Goal: Contribute content

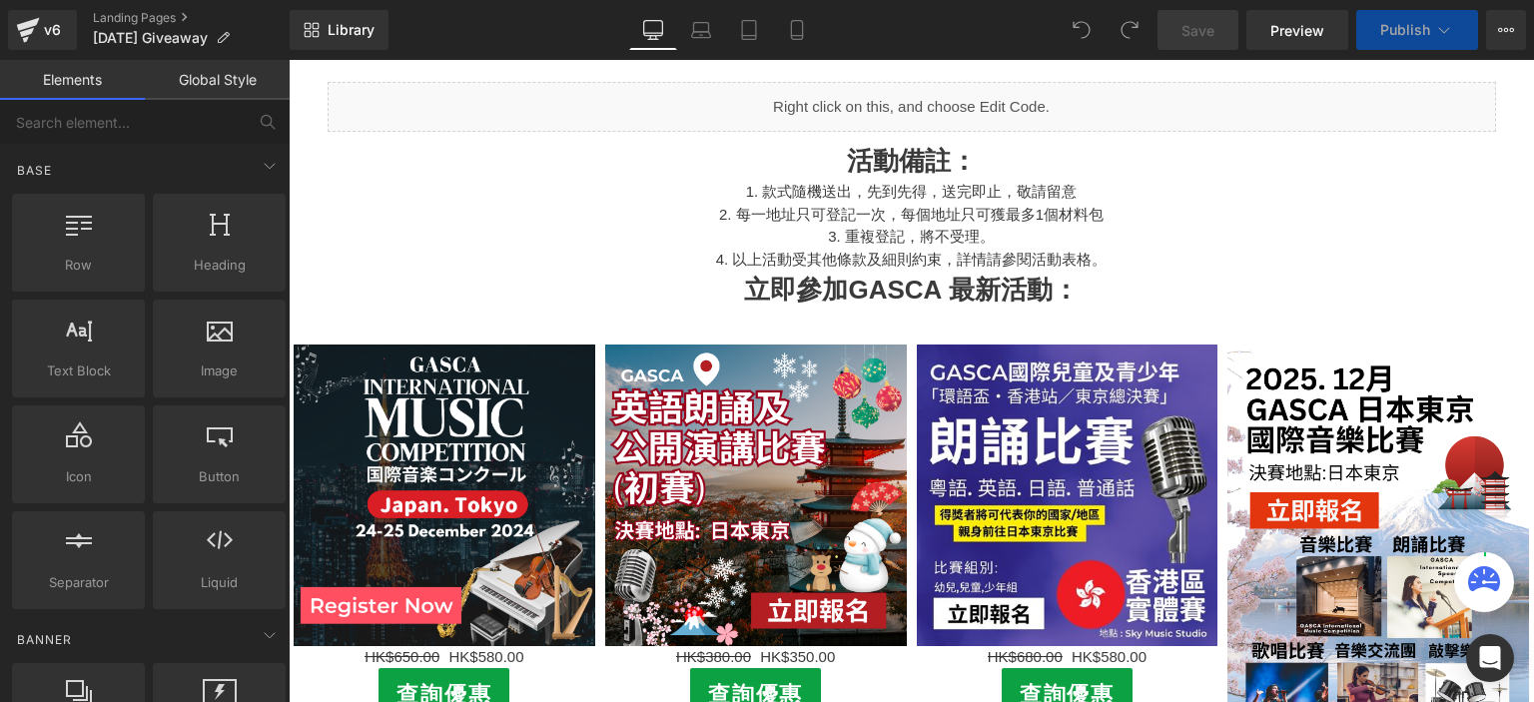
scroll to position [601, 0]
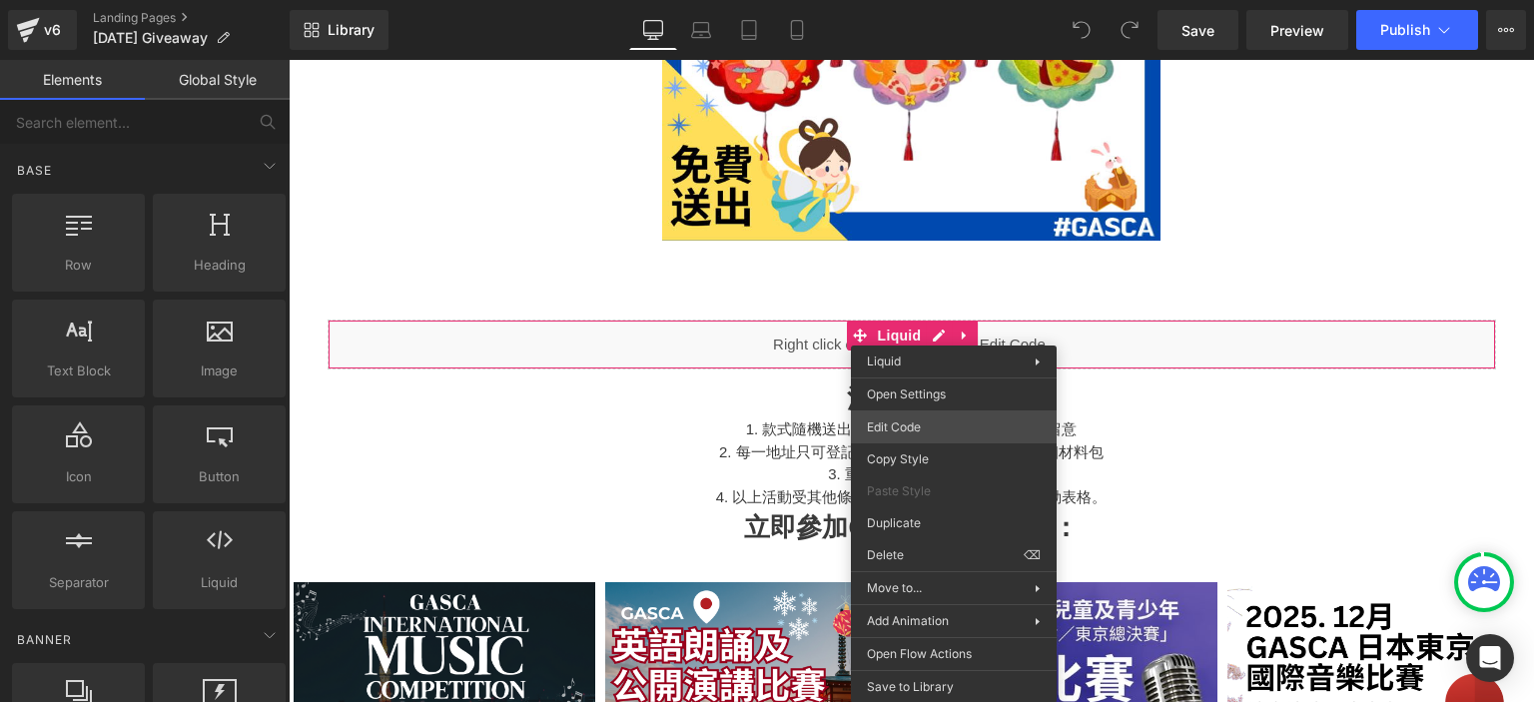
click at [998, 0] on div "You are previewing how the will restyle your page. You can not edit Elements in…" at bounding box center [767, 0] width 1534 height 0
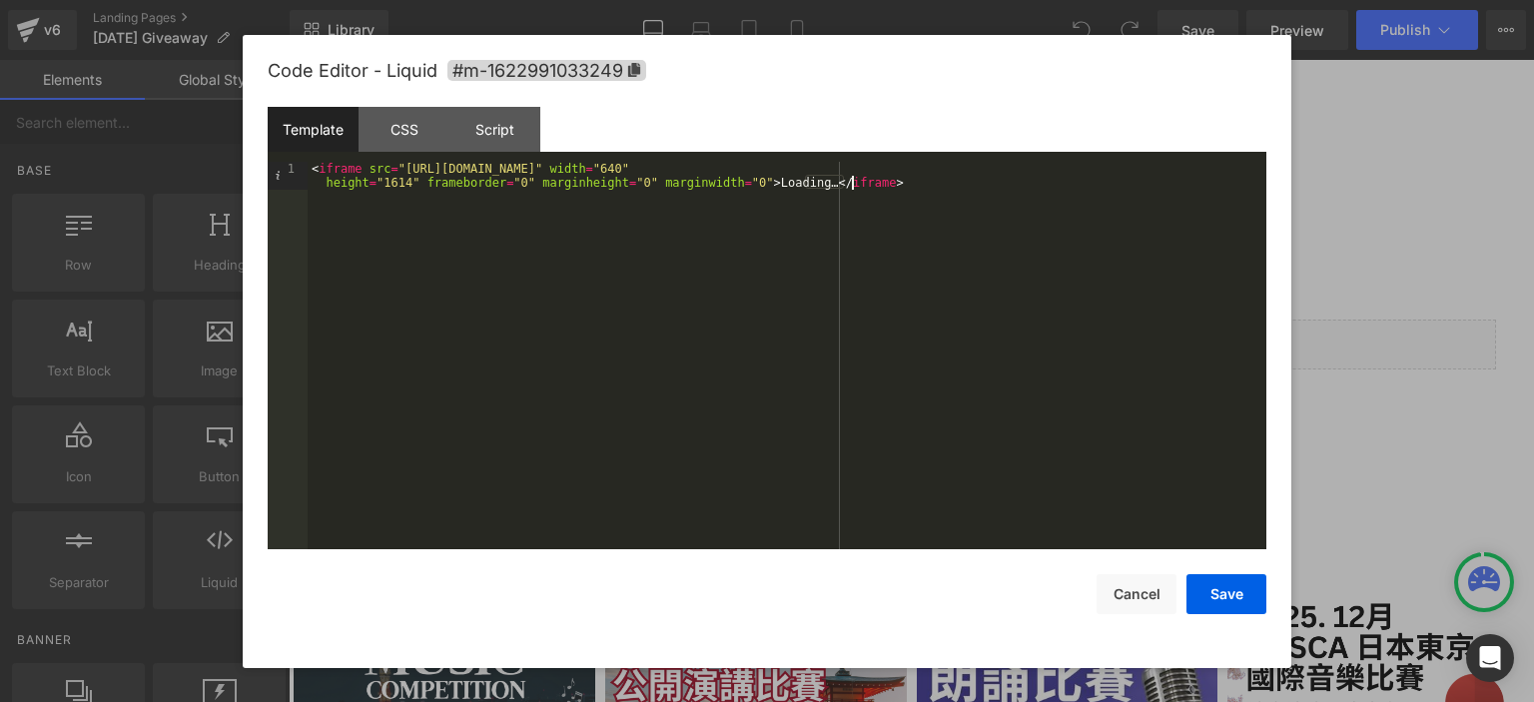
click at [920, 228] on div "< iframe src = "[URL][DOMAIN_NAME]" width = "640" height = "1614" frameborder =…" at bounding box center [787, 385] width 959 height 446
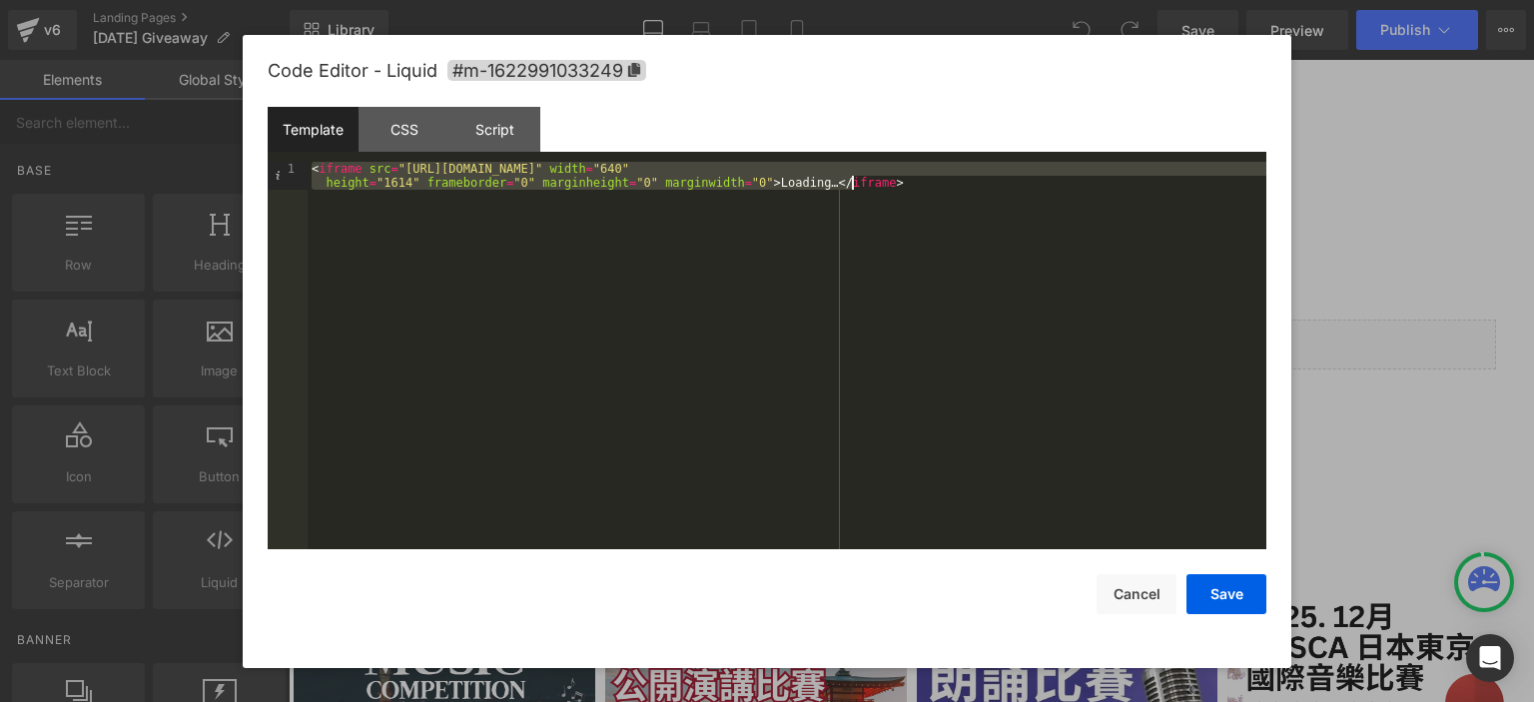
click at [920, 228] on div "< iframe src = "[URL][DOMAIN_NAME]" width = "640" height = "1614" frameborder =…" at bounding box center [787, 385] width 959 height 446
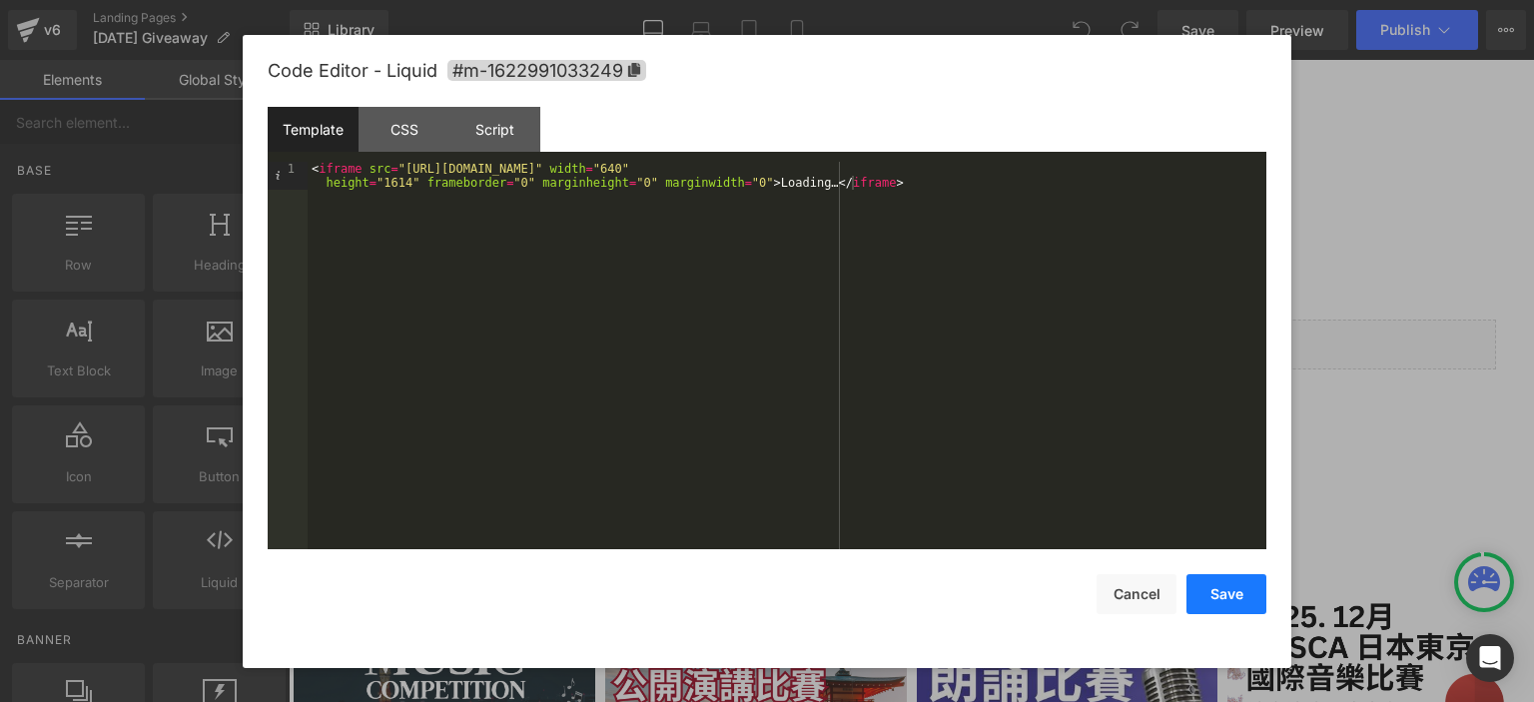
click at [1229, 603] on button "Save" at bounding box center [1227, 594] width 80 height 40
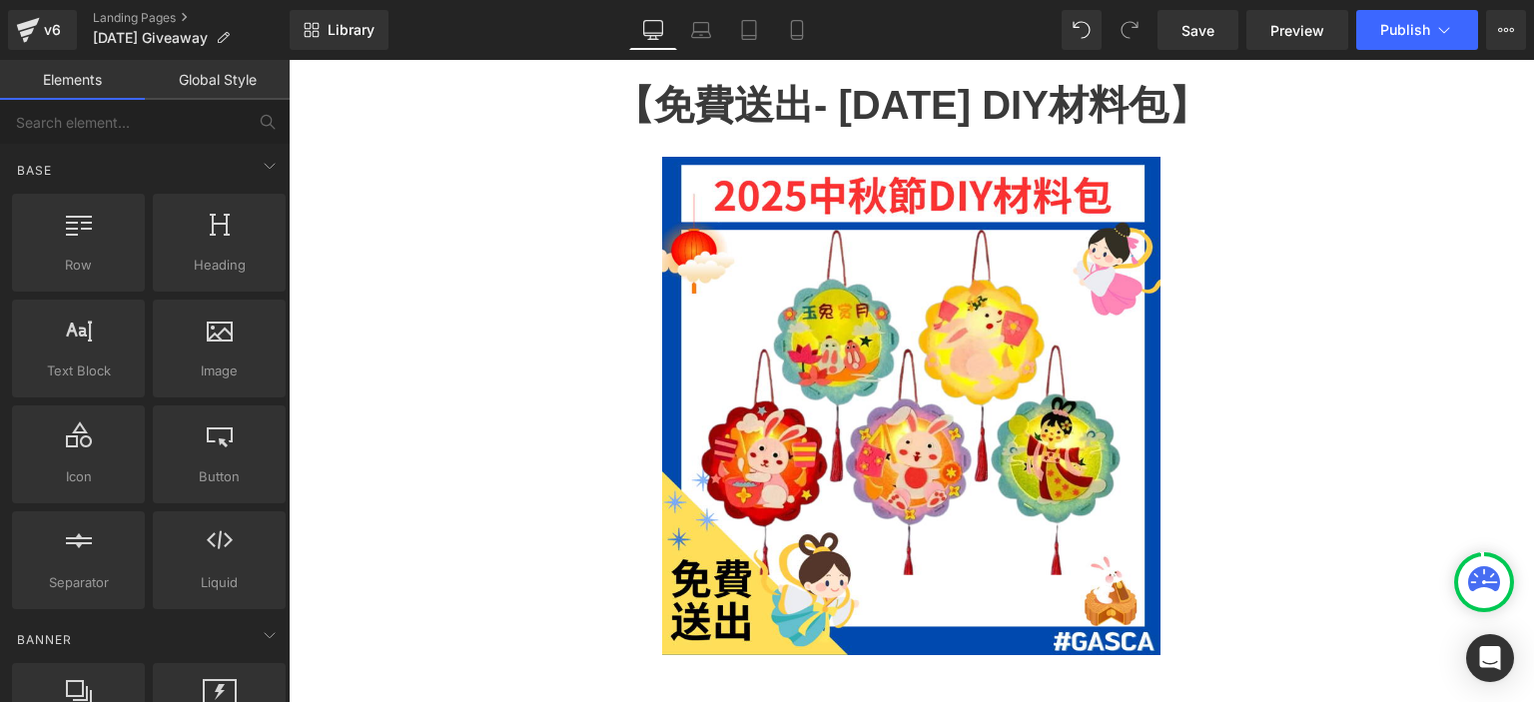
scroll to position [0, 0]
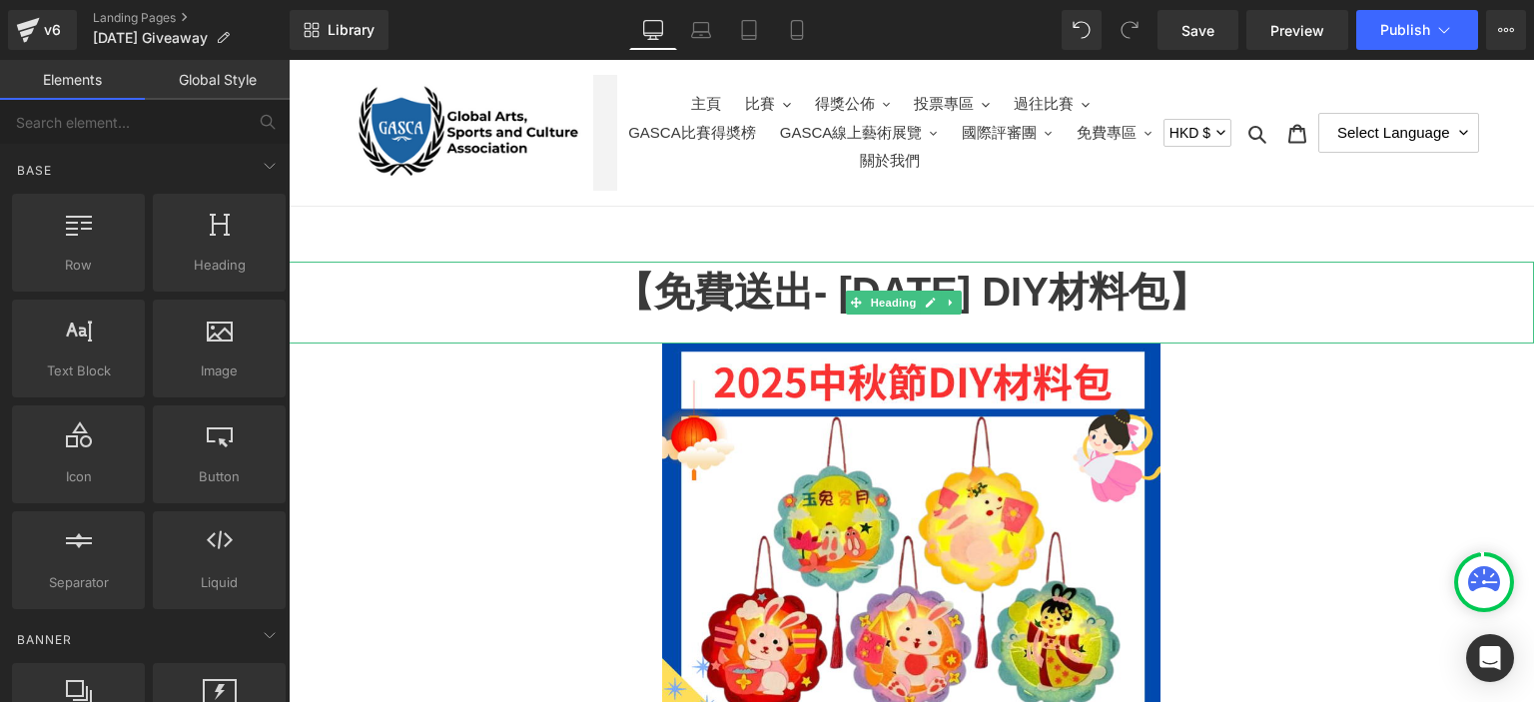
click at [791, 286] on h1 "【免費送出- [DATE] DIY材料包】" at bounding box center [912, 292] width 1246 height 60
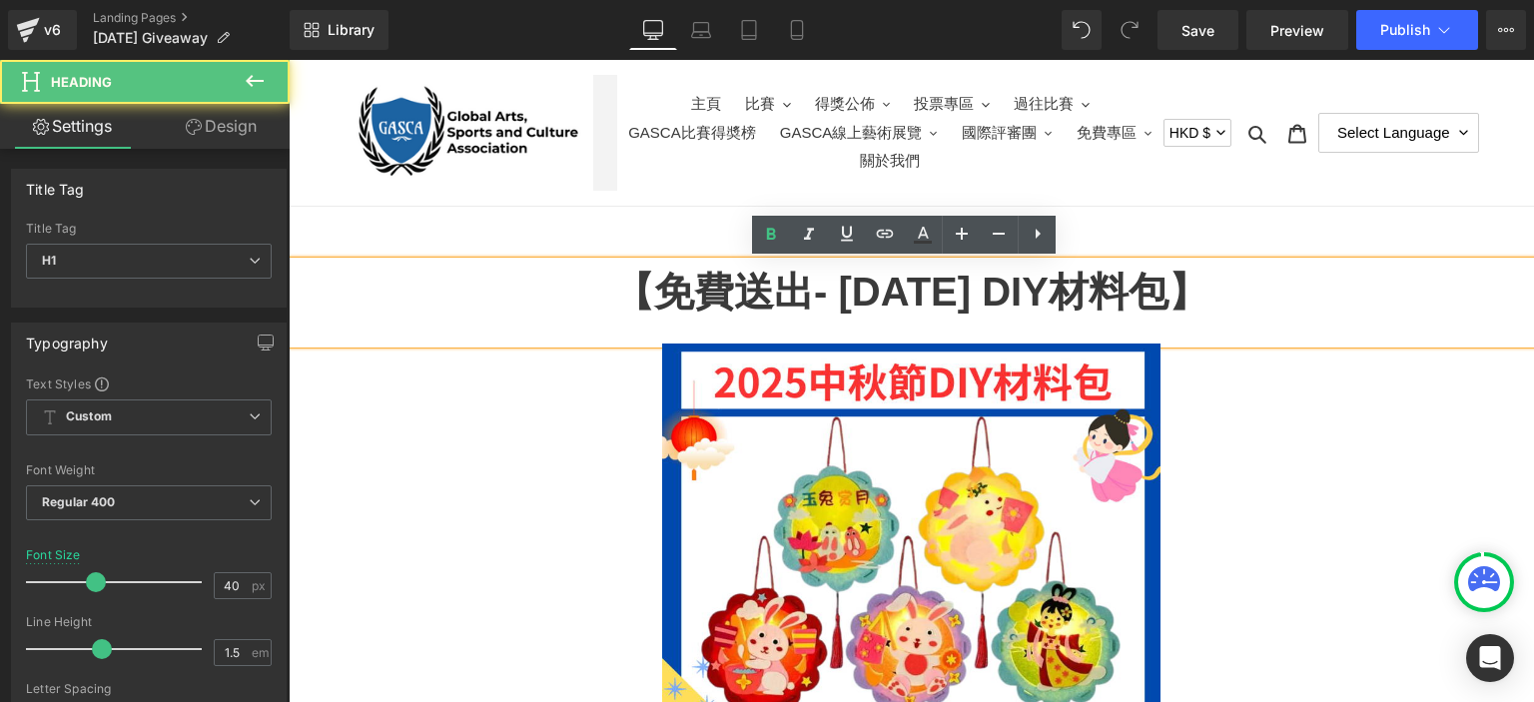
click at [791, 286] on h1 "【免費送出- [DATE] DIY材料包】" at bounding box center [912, 292] width 1246 height 60
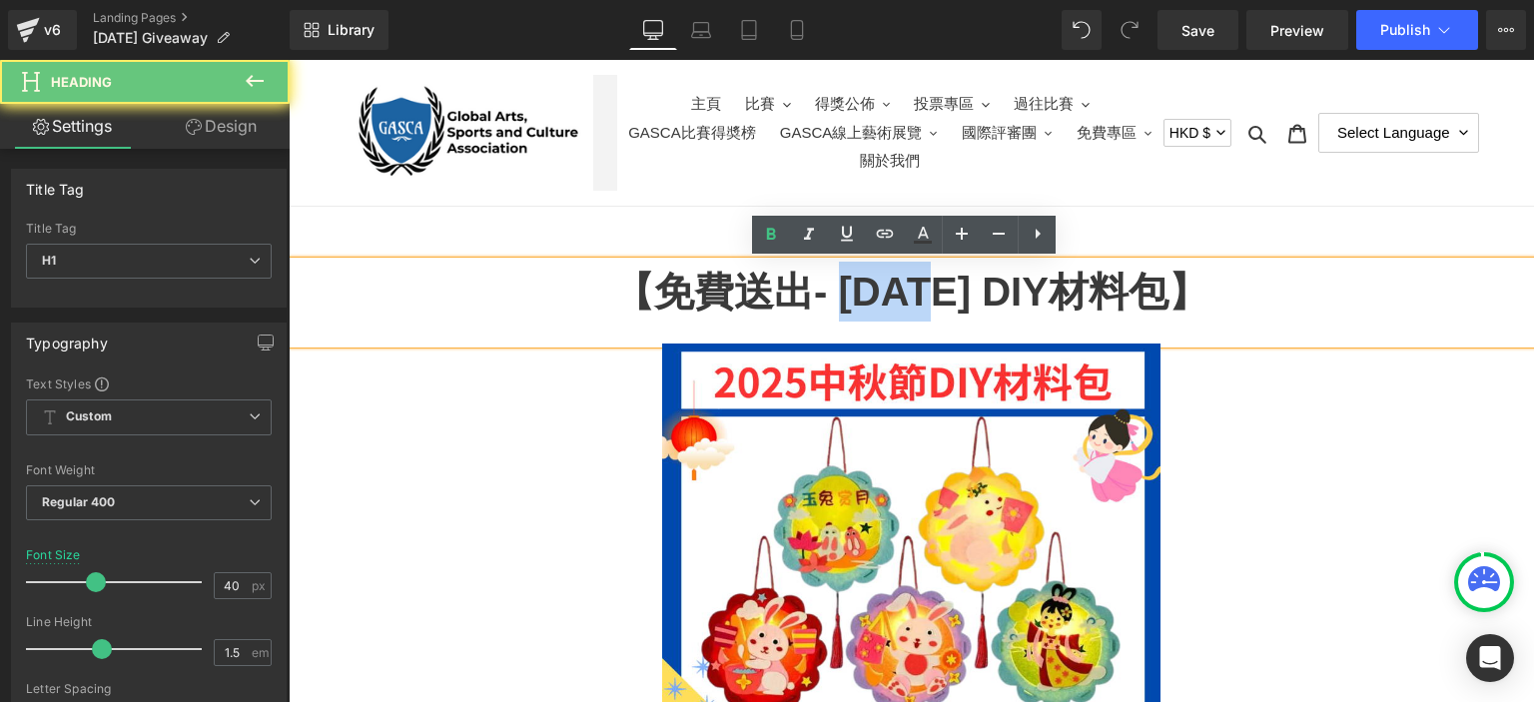
click at [791, 286] on h1 "【免費送出- [DATE] DIY材料包】" at bounding box center [912, 292] width 1246 height 60
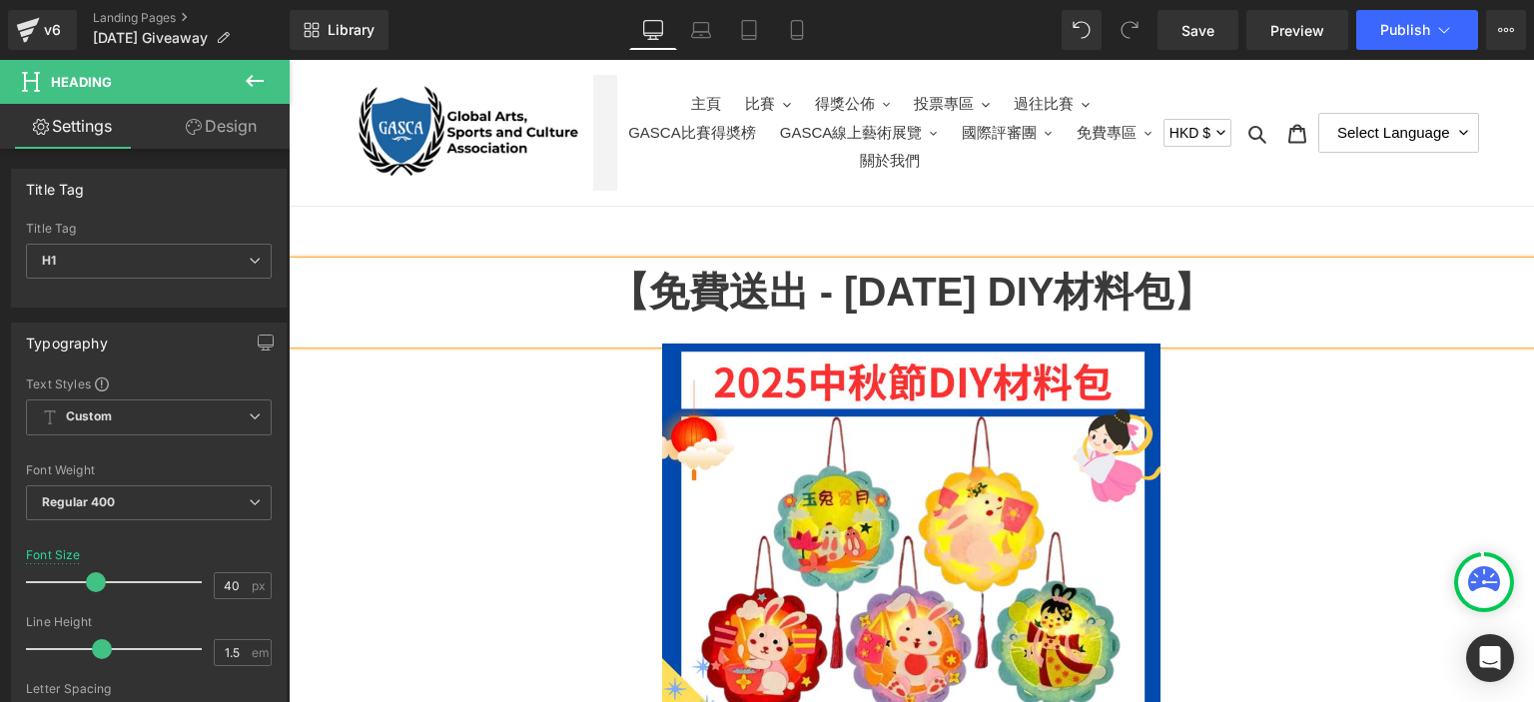
click at [908, 293] on h1 "【免費送出 - [DATE] DIY材料包】" at bounding box center [912, 292] width 1246 height 60
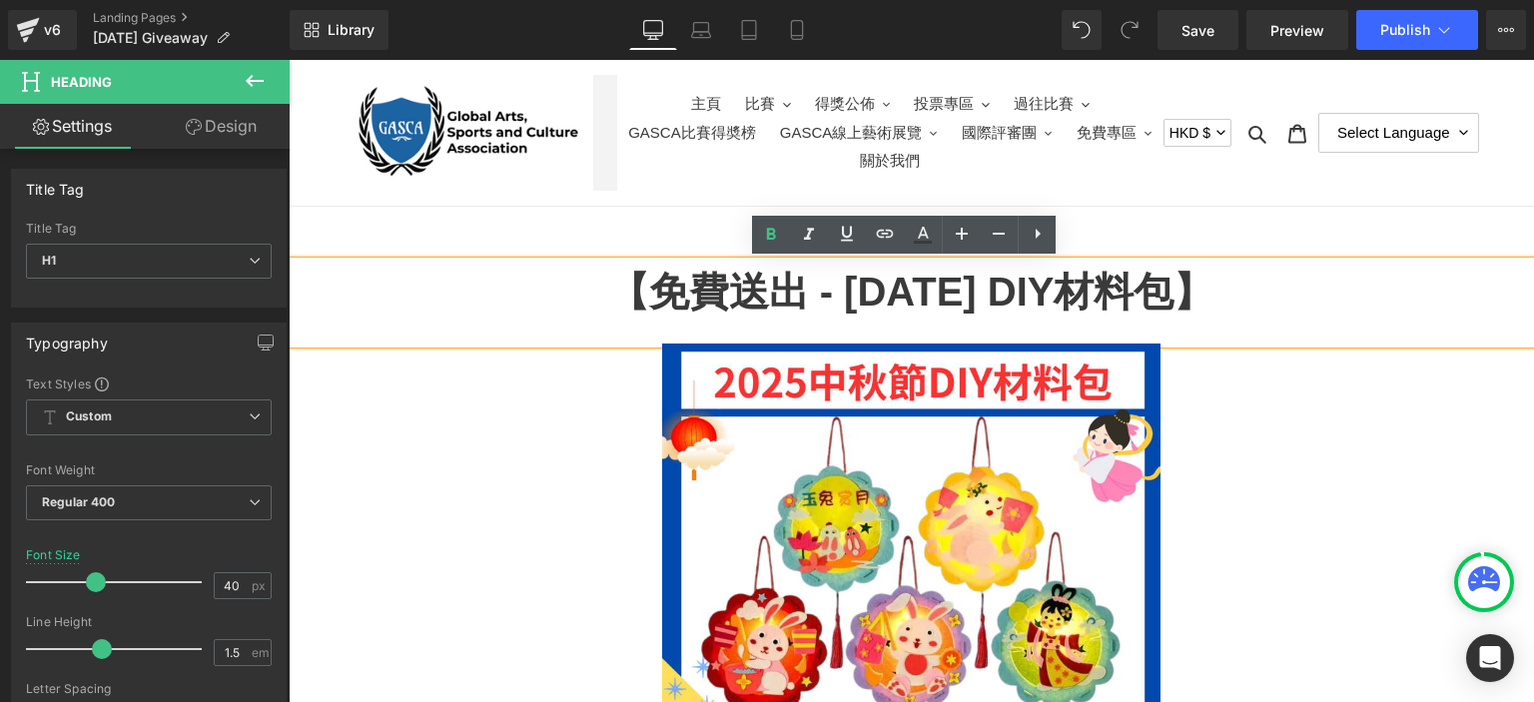
drag, startPoint x: 908, startPoint y: 293, endPoint x: 1205, endPoint y: 289, distance: 296.7
click at [1205, 289] on h1 "【免費送出 - [DATE] DIY材料包】" at bounding box center [912, 292] width 1246 height 60
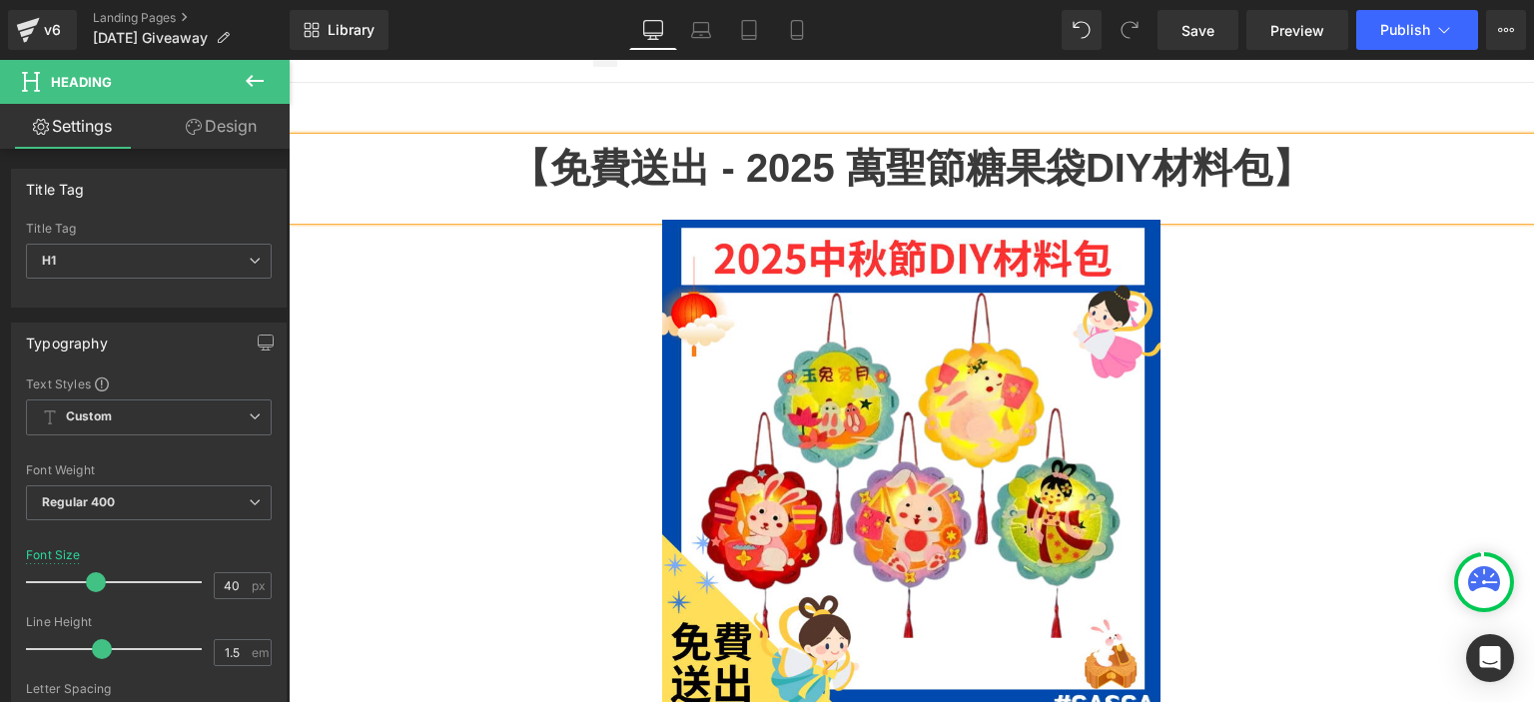
scroll to position [132, 0]
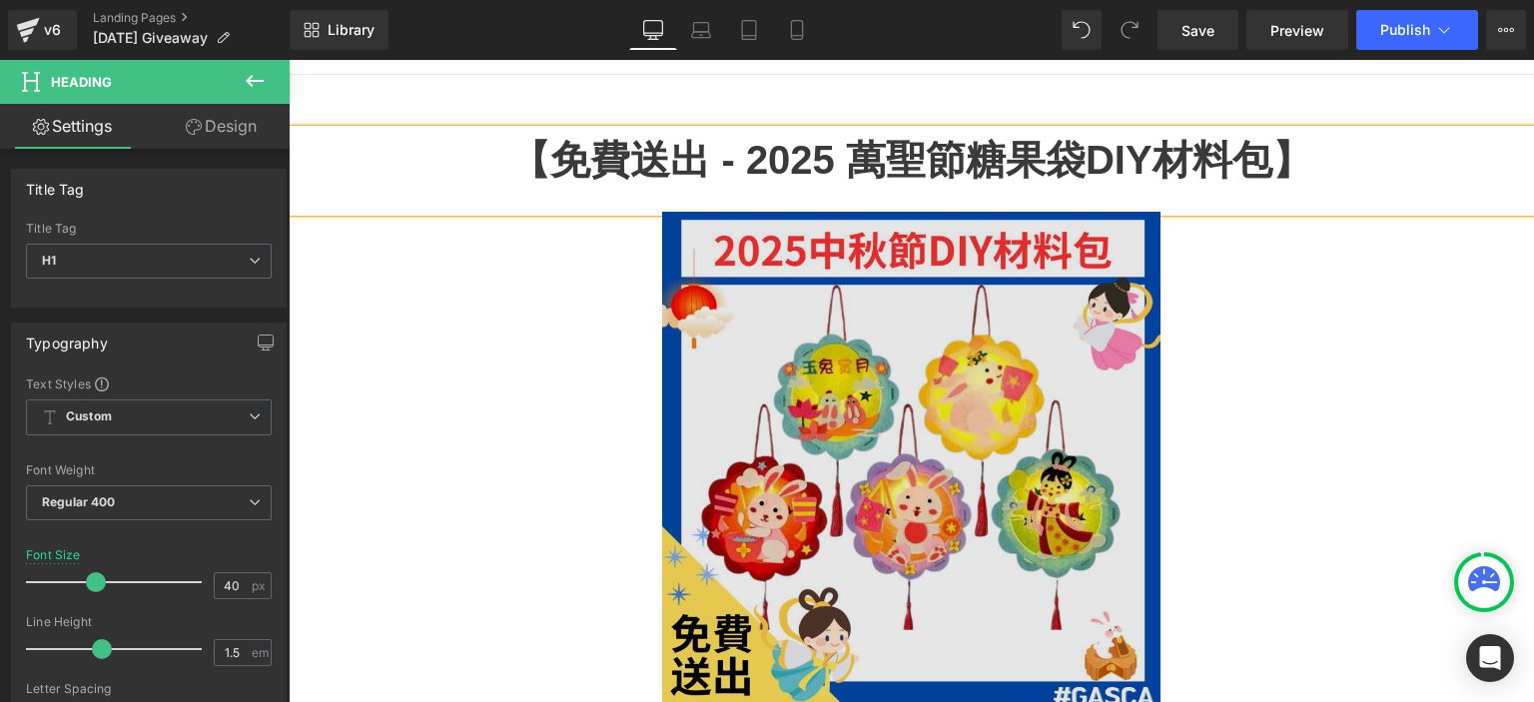
click at [911, 365] on img at bounding box center [911, 461] width 498 height 498
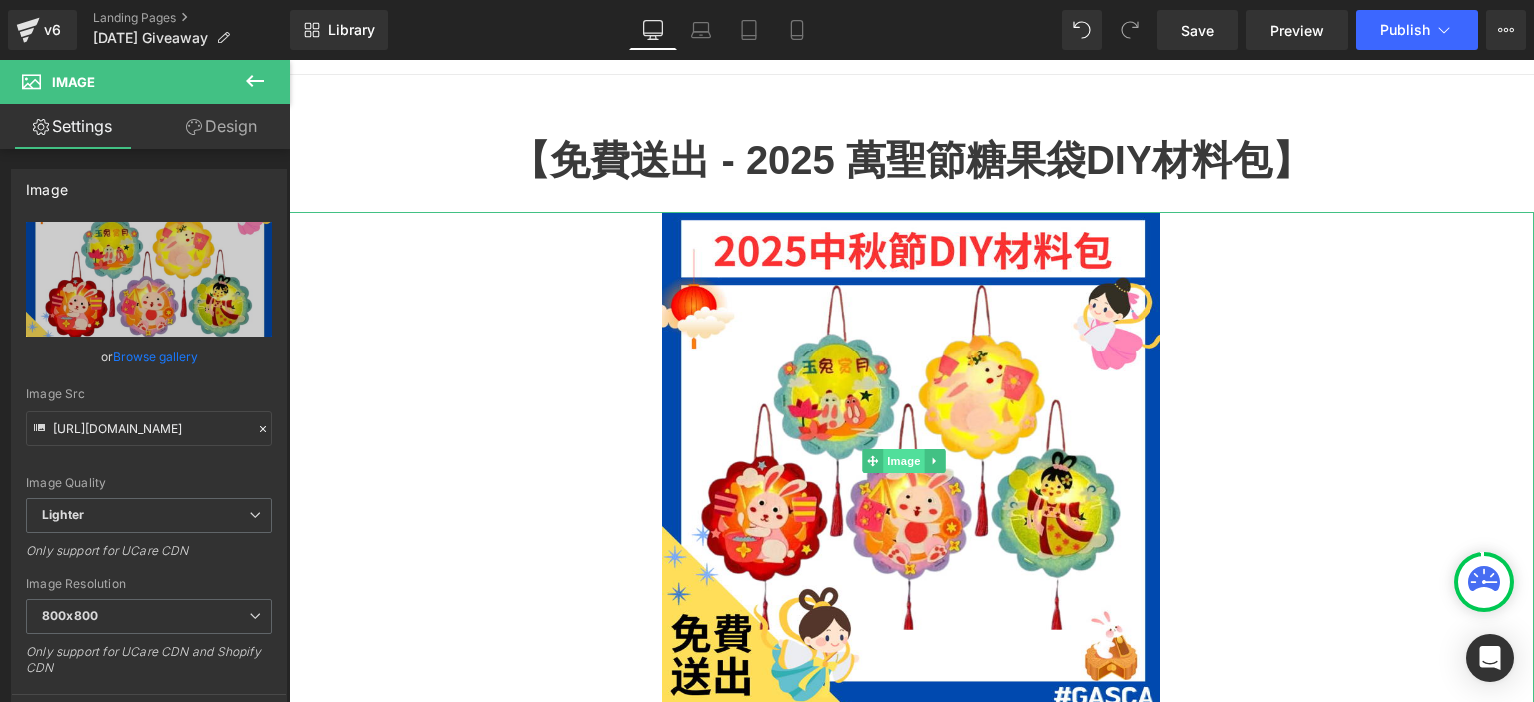
click at [890, 453] on span "Image" at bounding box center [904, 462] width 42 height 24
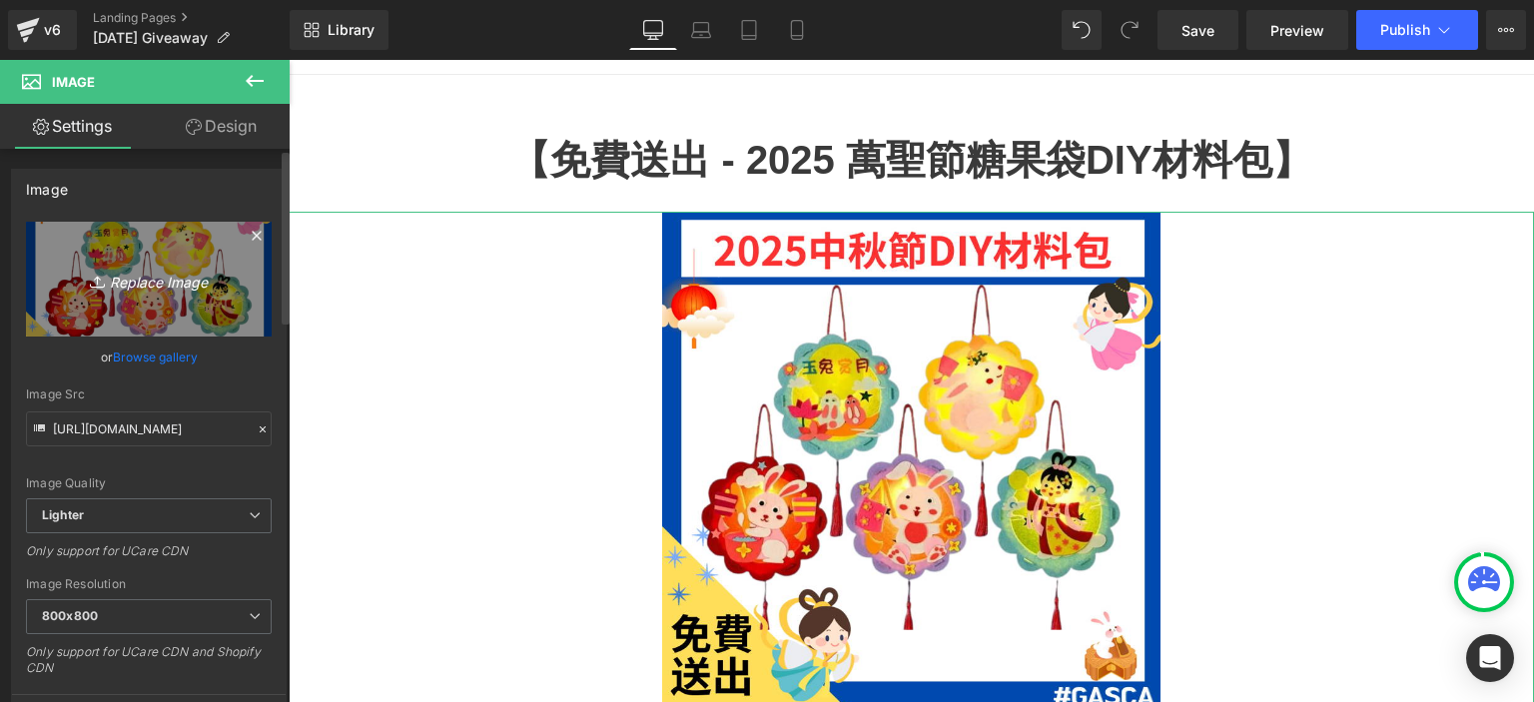
click at [181, 275] on icon "Replace Image" at bounding box center [149, 279] width 160 height 25
type input "C:\fakepath\[DATE] Giveaway.png"
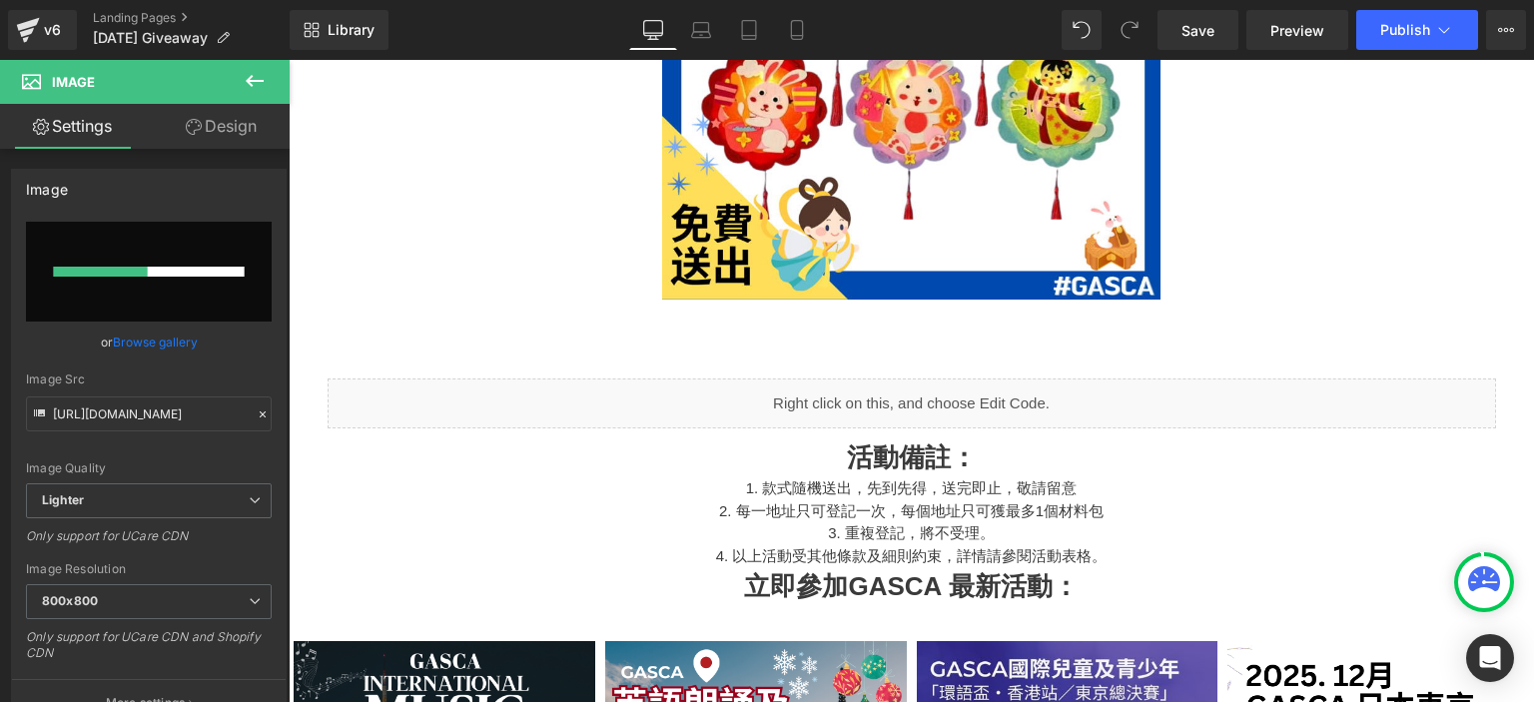
scroll to position [670, 0]
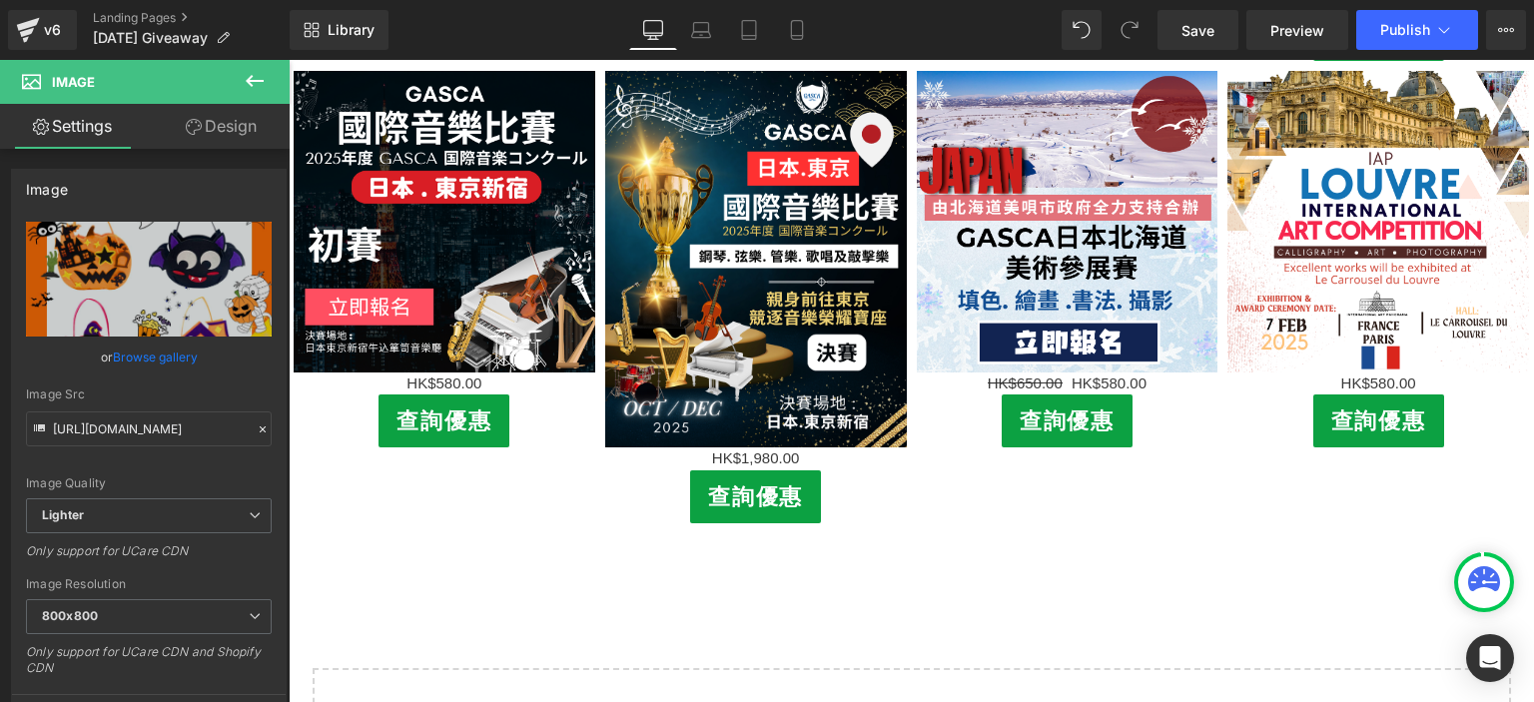
type input "[URL][DOMAIN_NAME]"
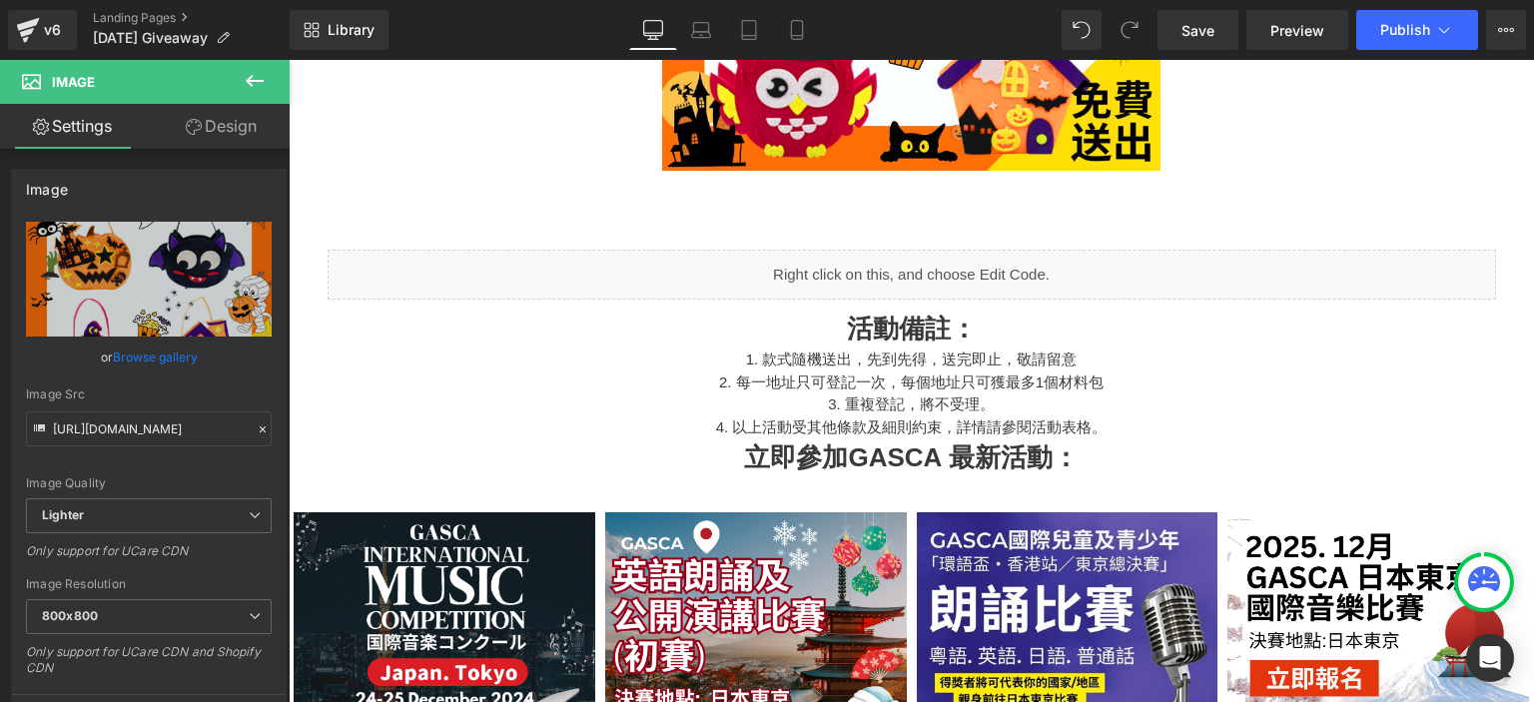
scroll to position [671, 0]
click at [1391, 28] on span "Publish" at bounding box center [1406, 30] width 50 height 16
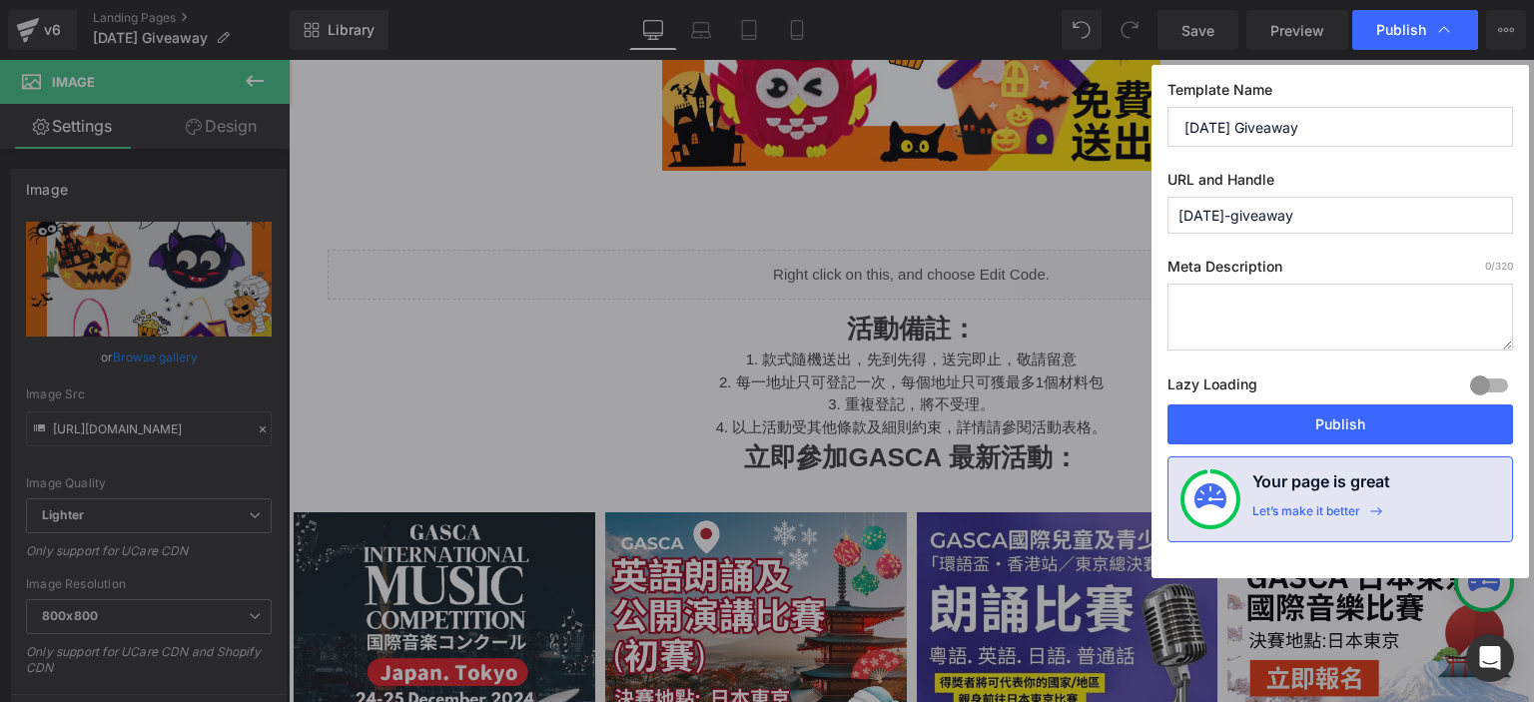
click at [1235, 215] on input "[DATE]-giveaway" at bounding box center [1341, 215] width 346 height 37
click at [1252, 209] on input "[DATE]-giveaway" at bounding box center [1341, 215] width 346 height 37
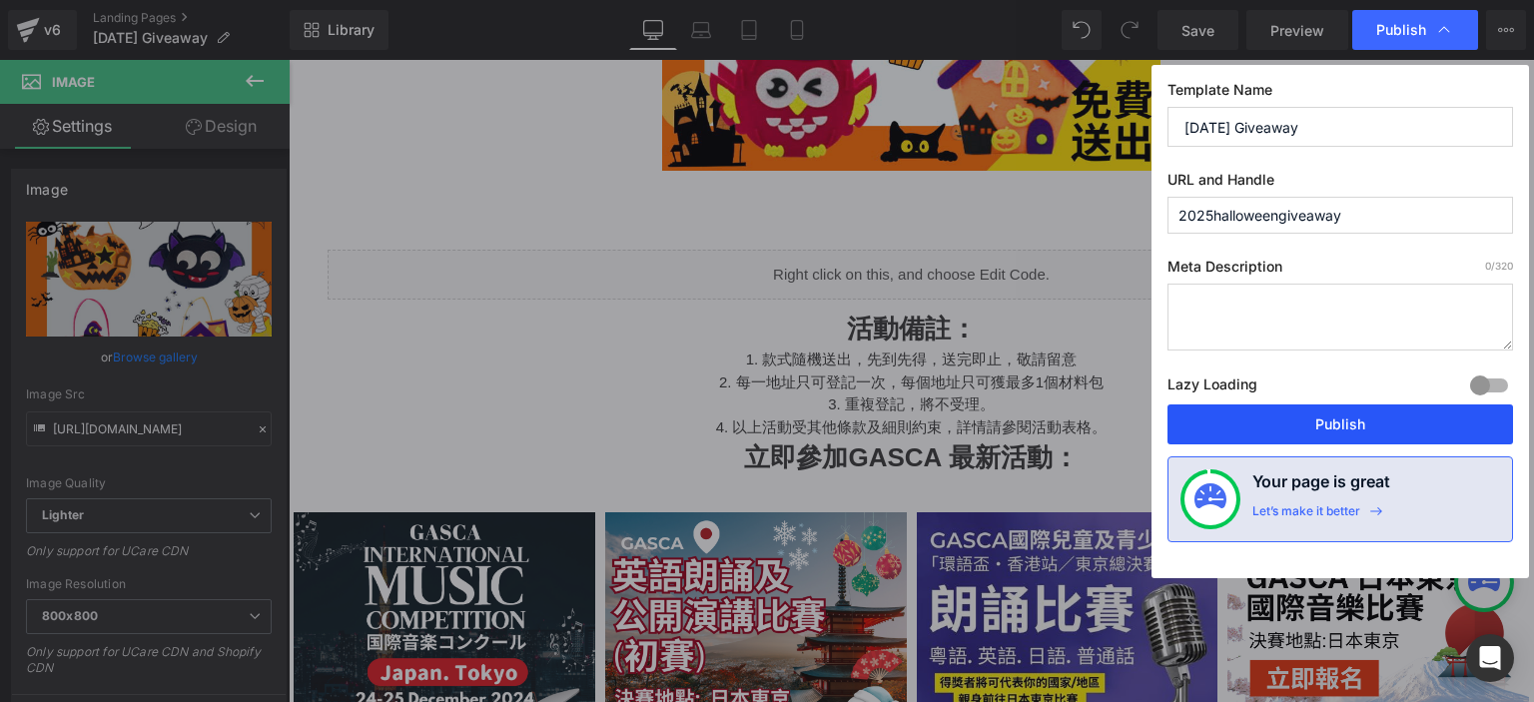
type input "2025halloweengiveaway"
click at [1291, 427] on button "Publish" at bounding box center [1341, 425] width 346 height 40
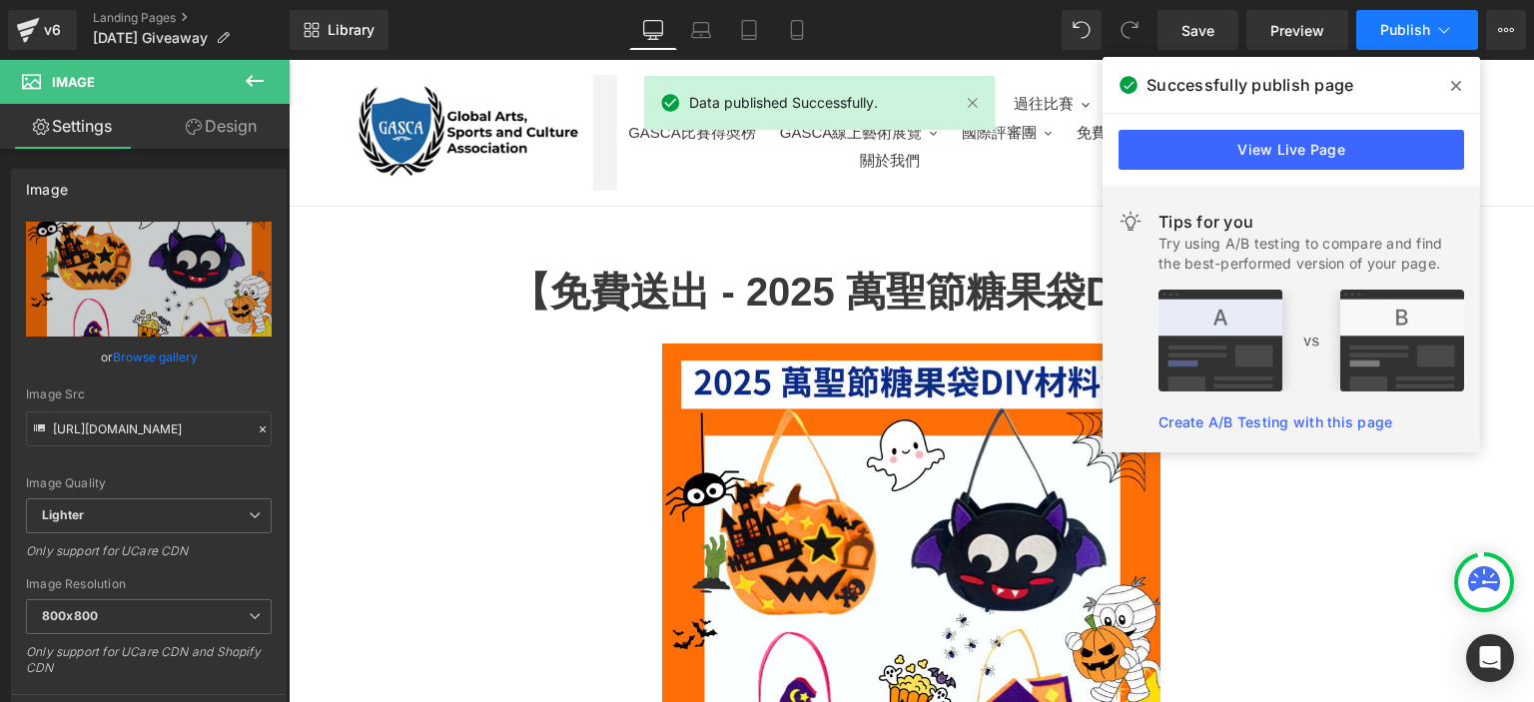
click at [1404, 26] on span "Publish" at bounding box center [1406, 30] width 50 height 16
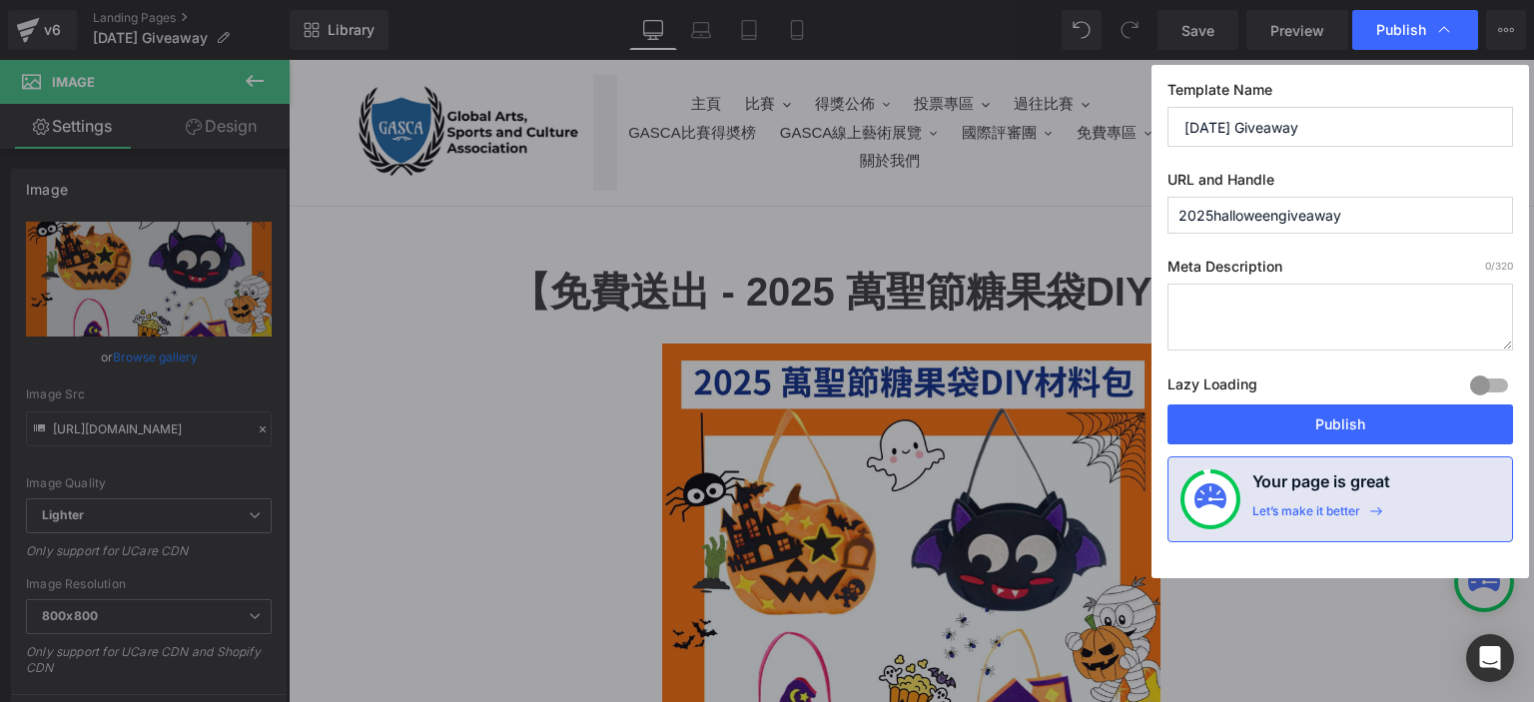
click at [1404, 26] on span "Publish" at bounding box center [1402, 30] width 50 height 18
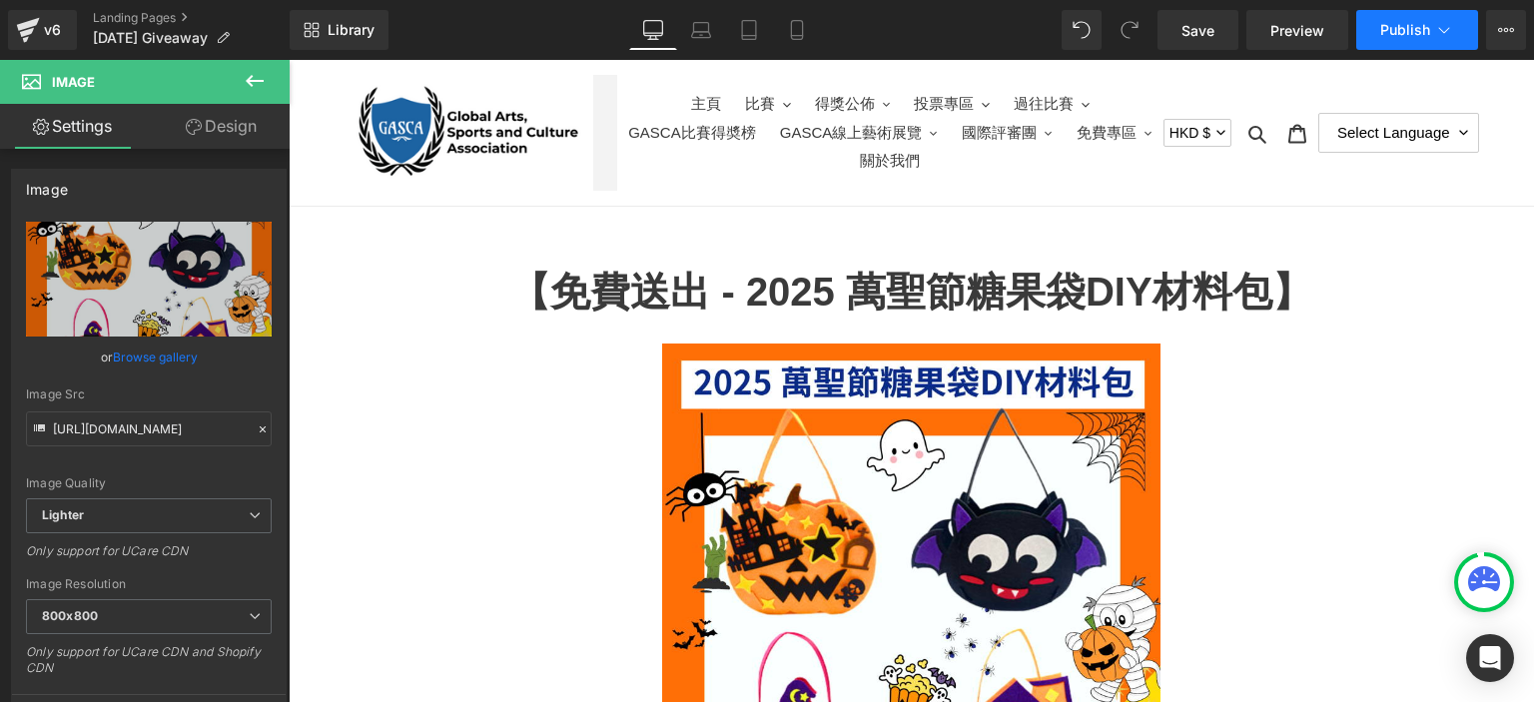
click at [1369, 31] on button "Publish" at bounding box center [1418, 30] width 122 height 40
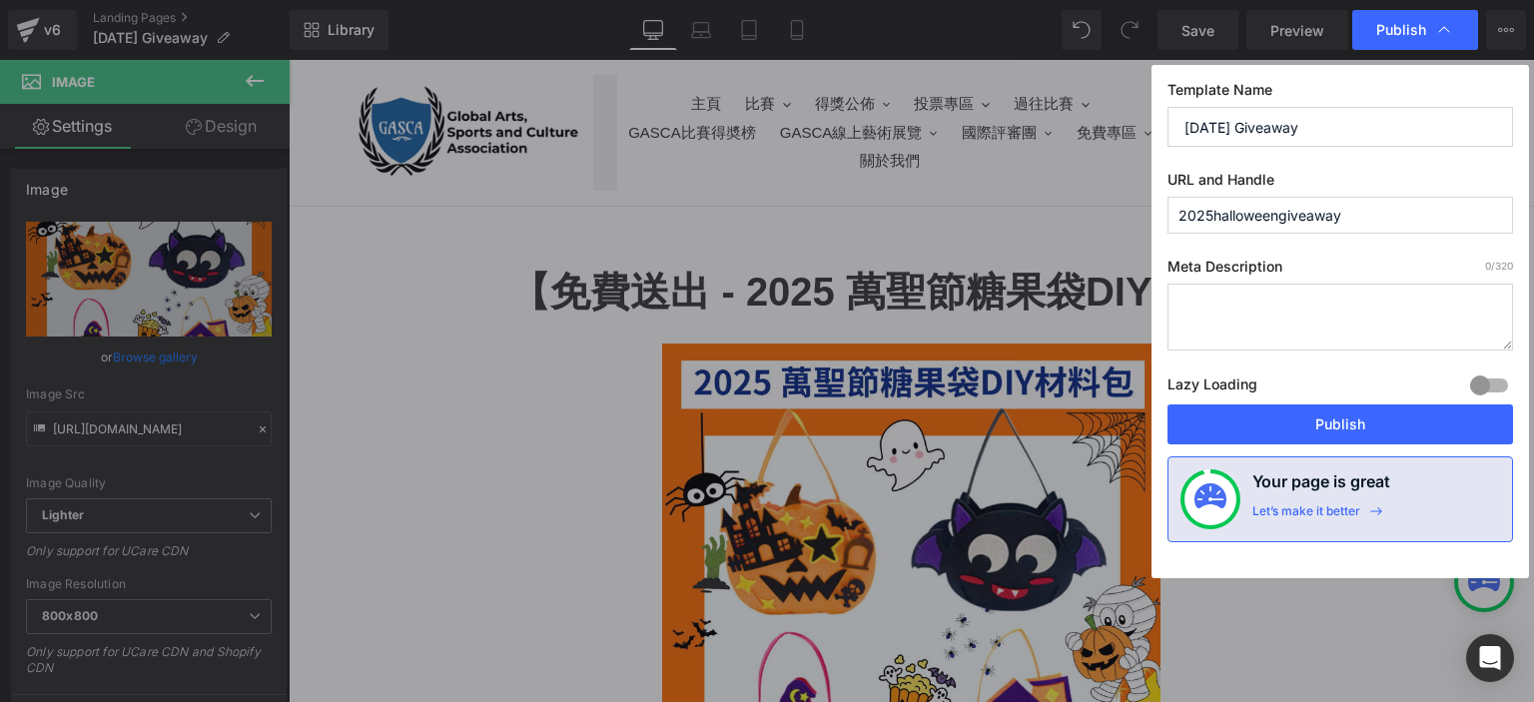
click at [1301, 222] on input "2025halloweengiveaway" at bounding box center [1341, 215] width 346 height 37
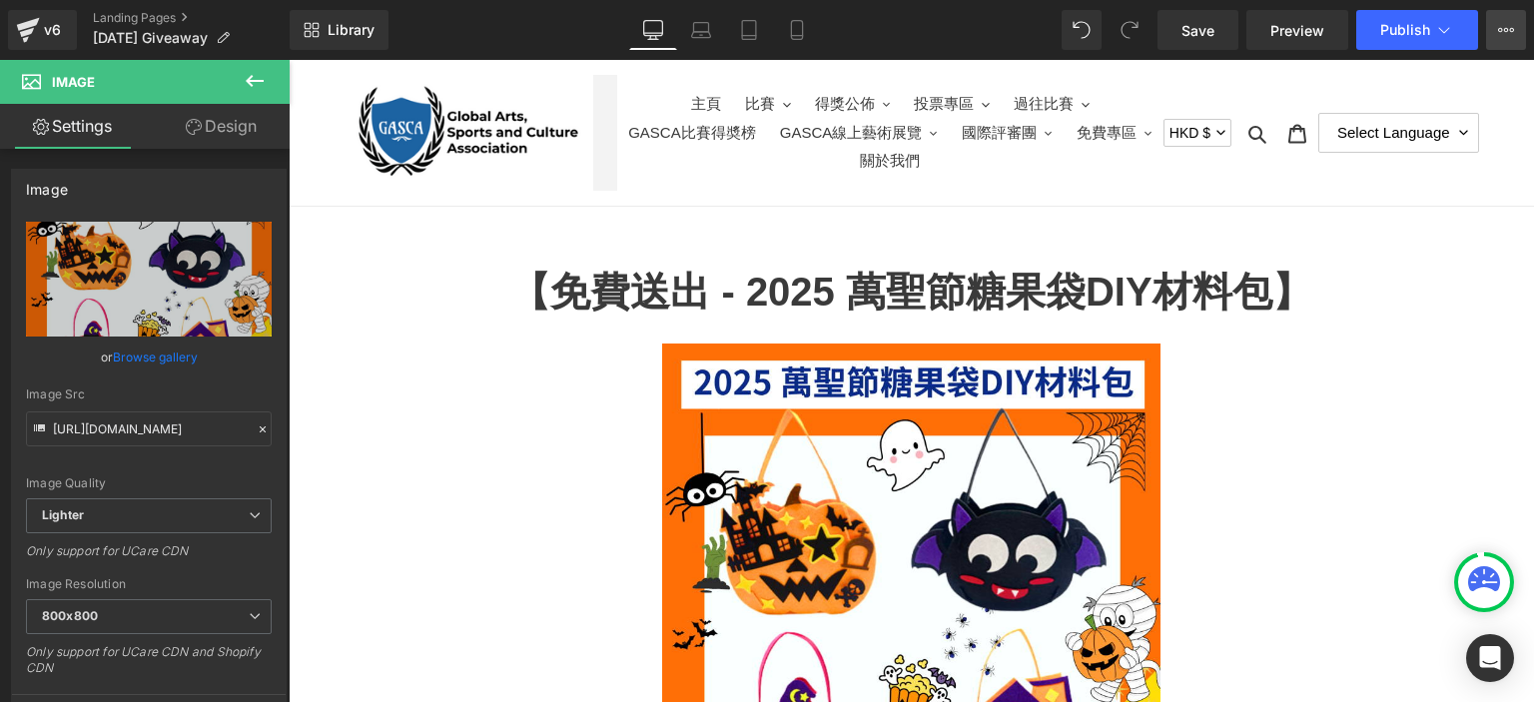
click at [1505, 27] on icon at bounding box center [1506, 30] width 16 height 16
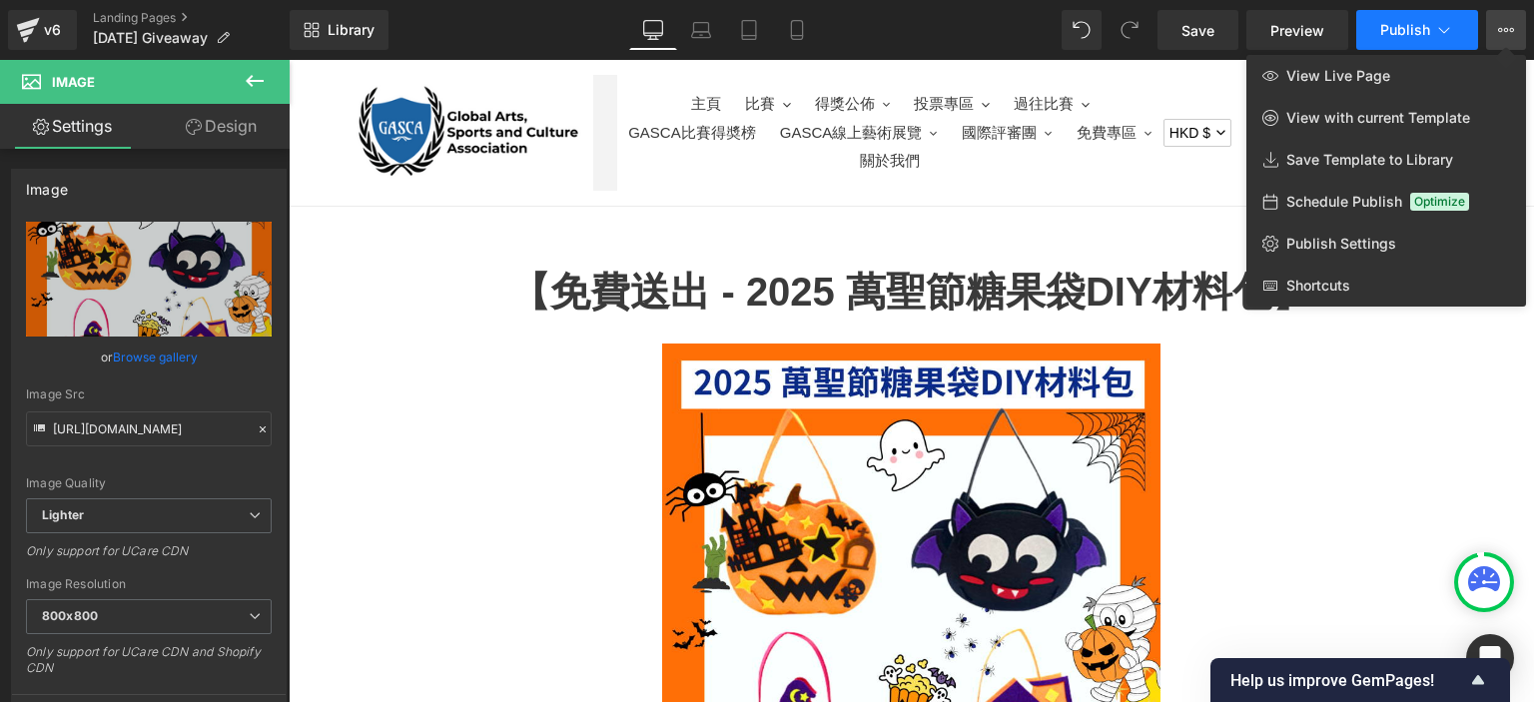
click at [1404, 23] on span "Publish" at bounding box center [1406, 30] width 50 height 16
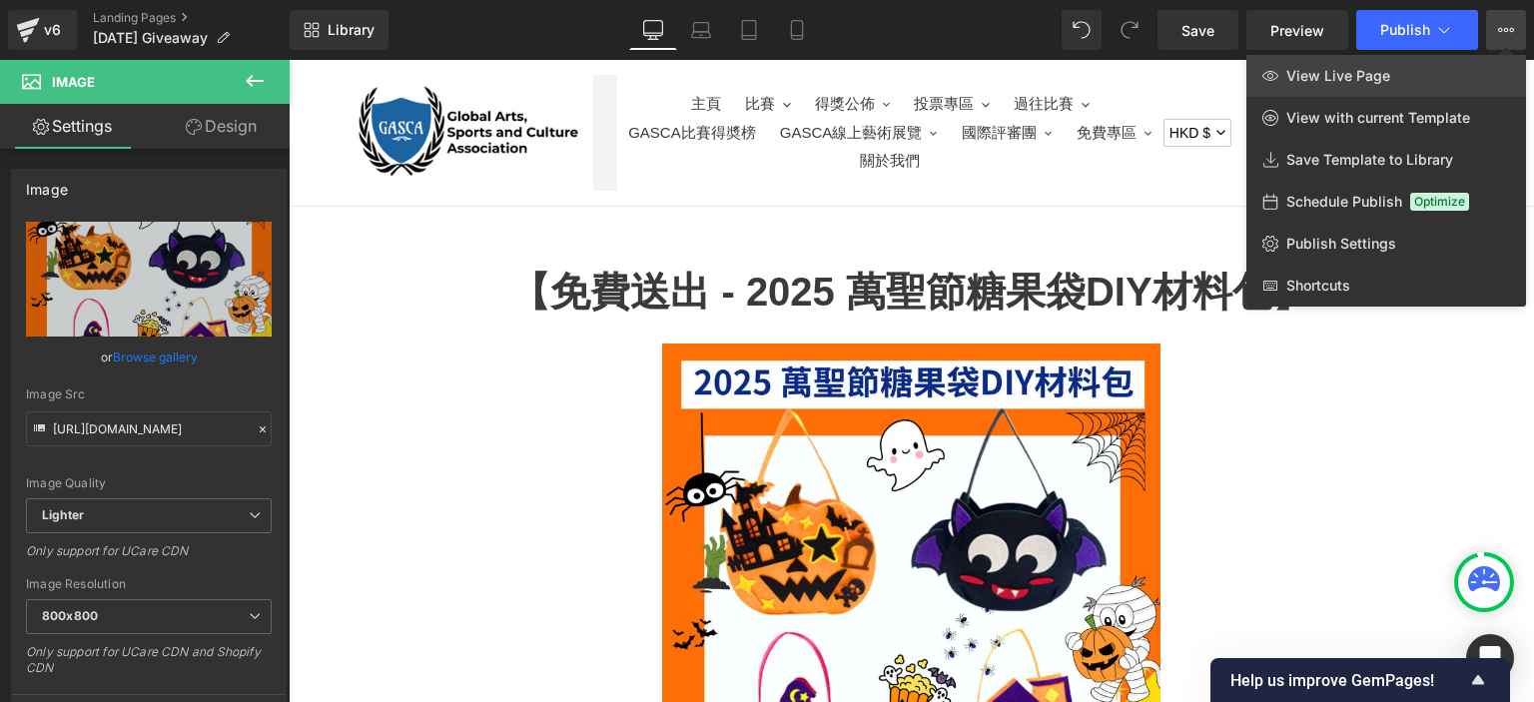
click at [1341, 87] on link "View Live Page" at bounding box center [1387, 76] width 280 height 42
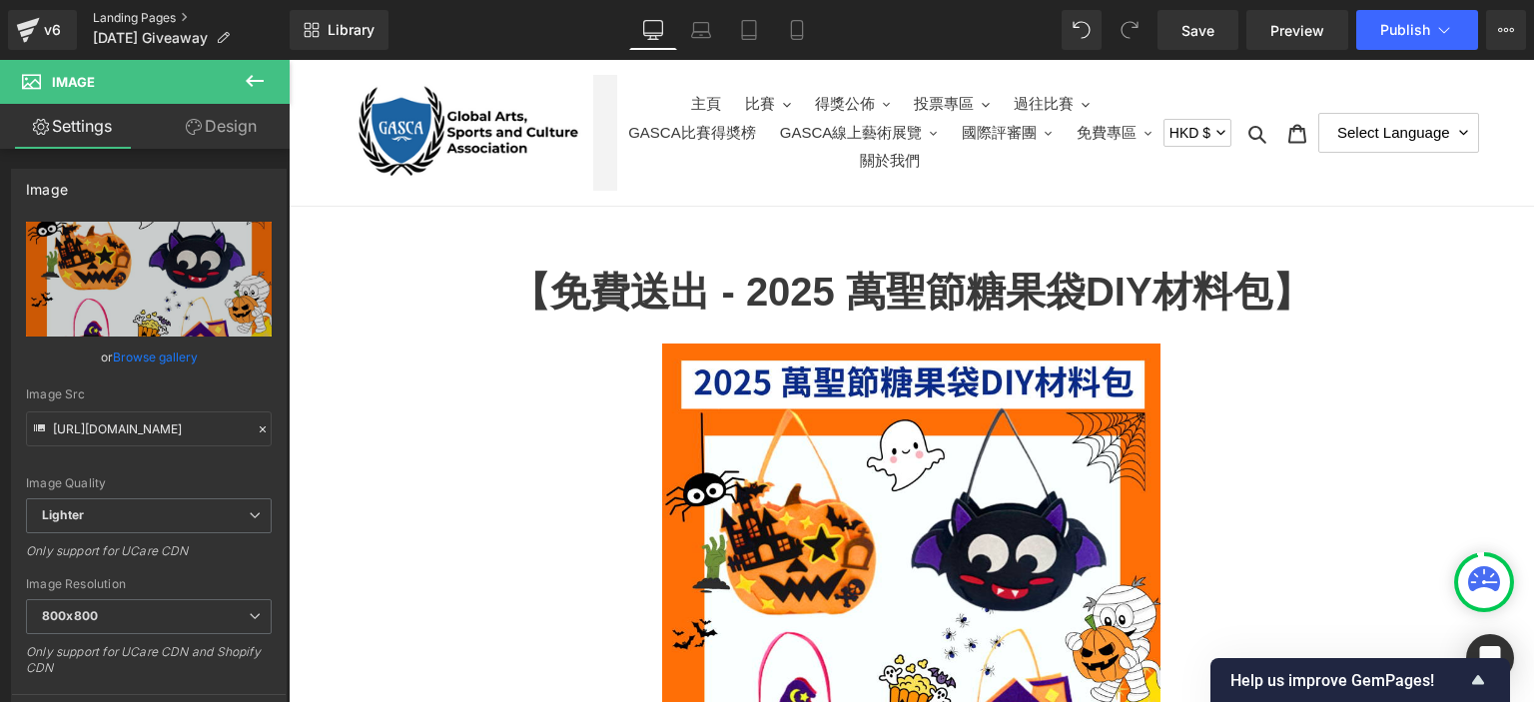
click at [148, 12] on link "Landing Pages" at bounding box center [191, 18] width 197 height 16
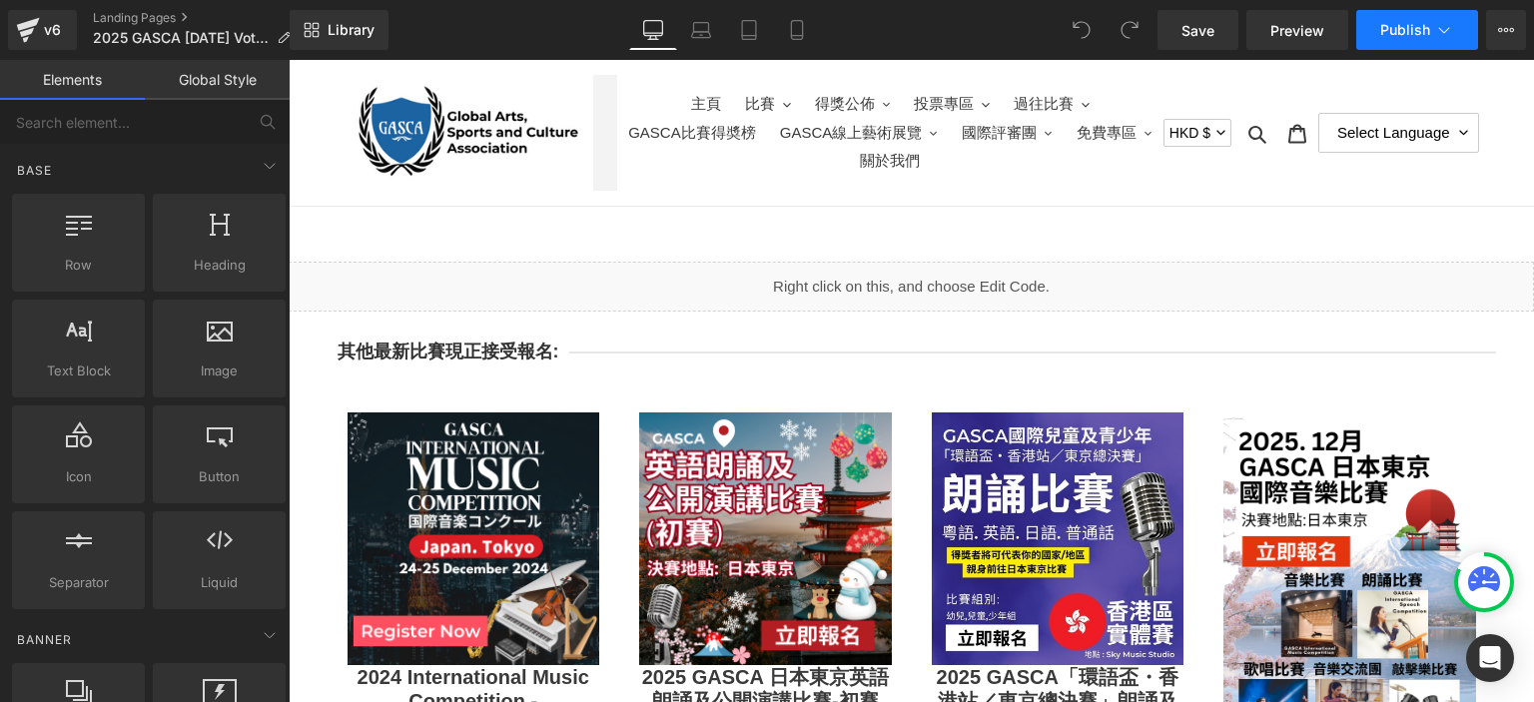
click at [1410, 36] on span "Publish" at bounding box center [1406, 30] width 50 height 16
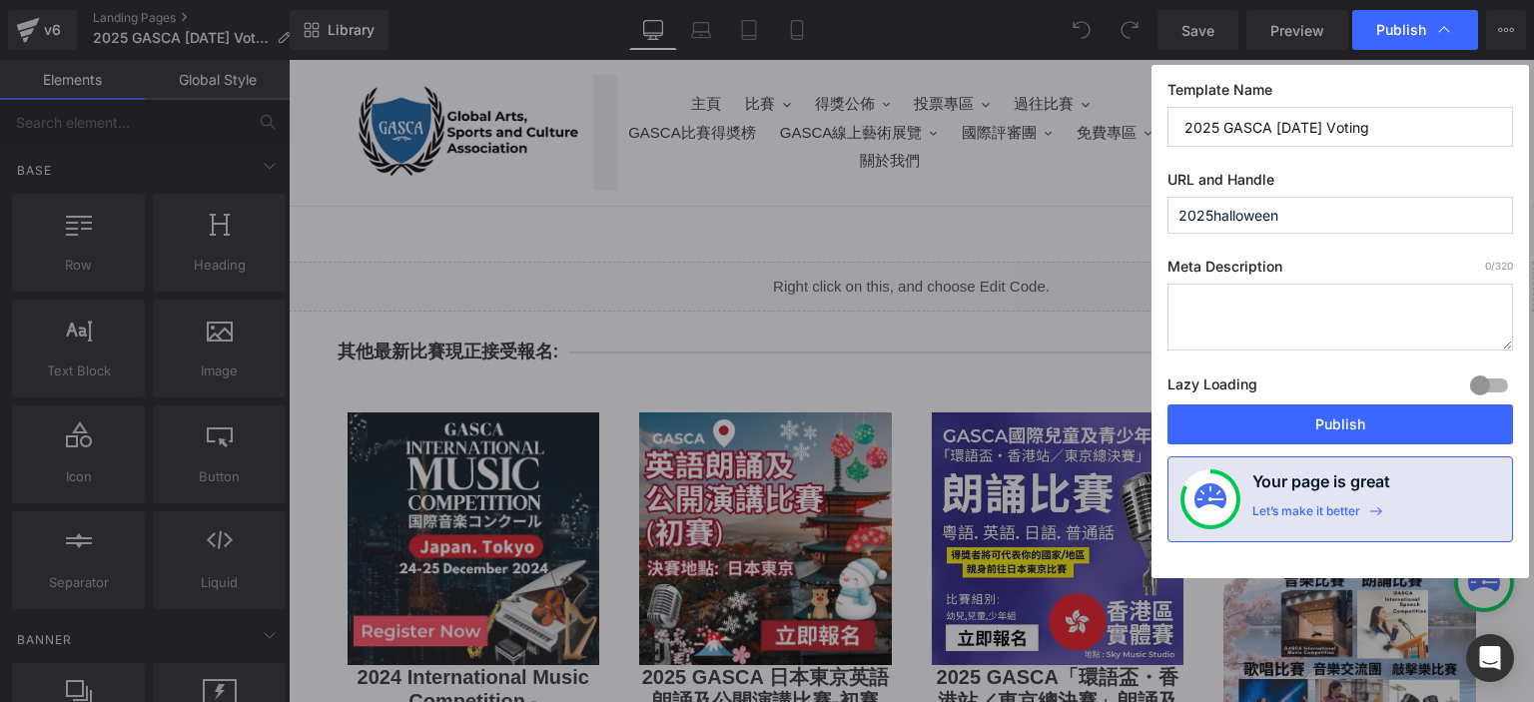
click at [1324, 126] on input "2025 GASCA Halloween Voting" at bounding box center [1341, 127] width 346 height 40
